Goal: Task Accomplishment & Management: Use online tool/utility

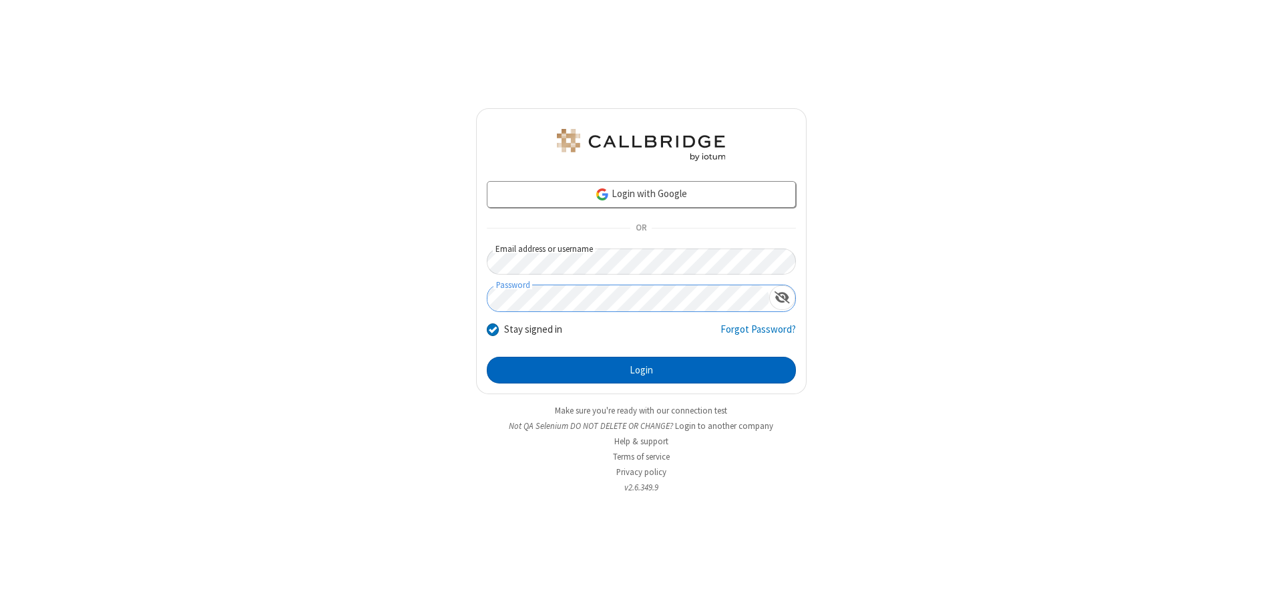
click at [641, 370] on button "Login" at bounding box center [641, 370] width 309 height 27
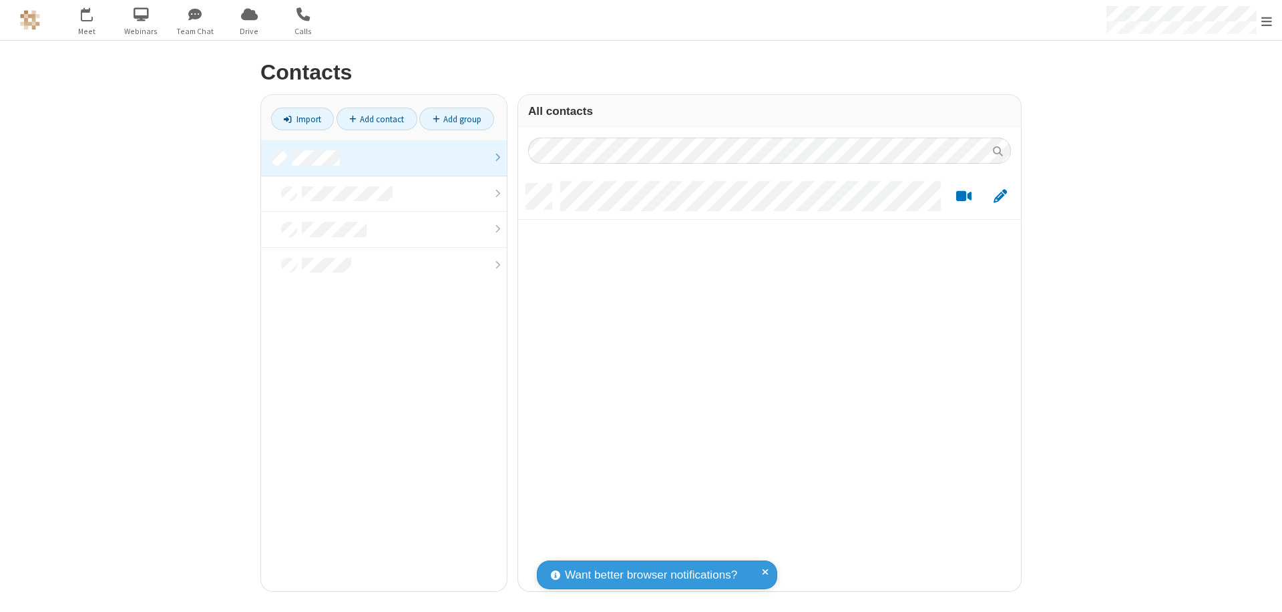
scroll to position [407, 493]
click at [384, 158] on link at bounding box center [384, 158] width 246 height 36
click at [302, 119] on link "Import" at bounding box center [302, 119] width 63 height 23
